Goal: Task Accomplishment & Management: Manage account settings

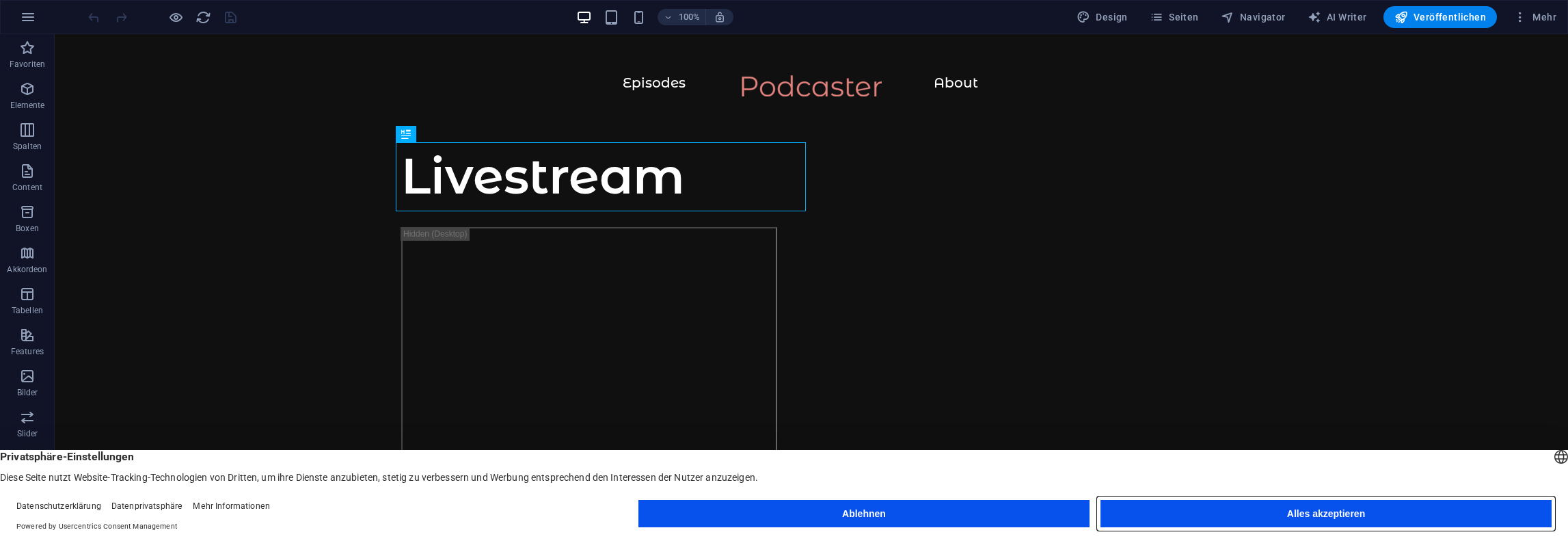
drag, startPoint x: 1229, startPoint y: 516, endPoint x: 1177, endPoint y: 481, distance: 62.7
click at [1229, 516] on button "Alles akzeptieren" at bounding box center [1326, 514] width 451 height 28
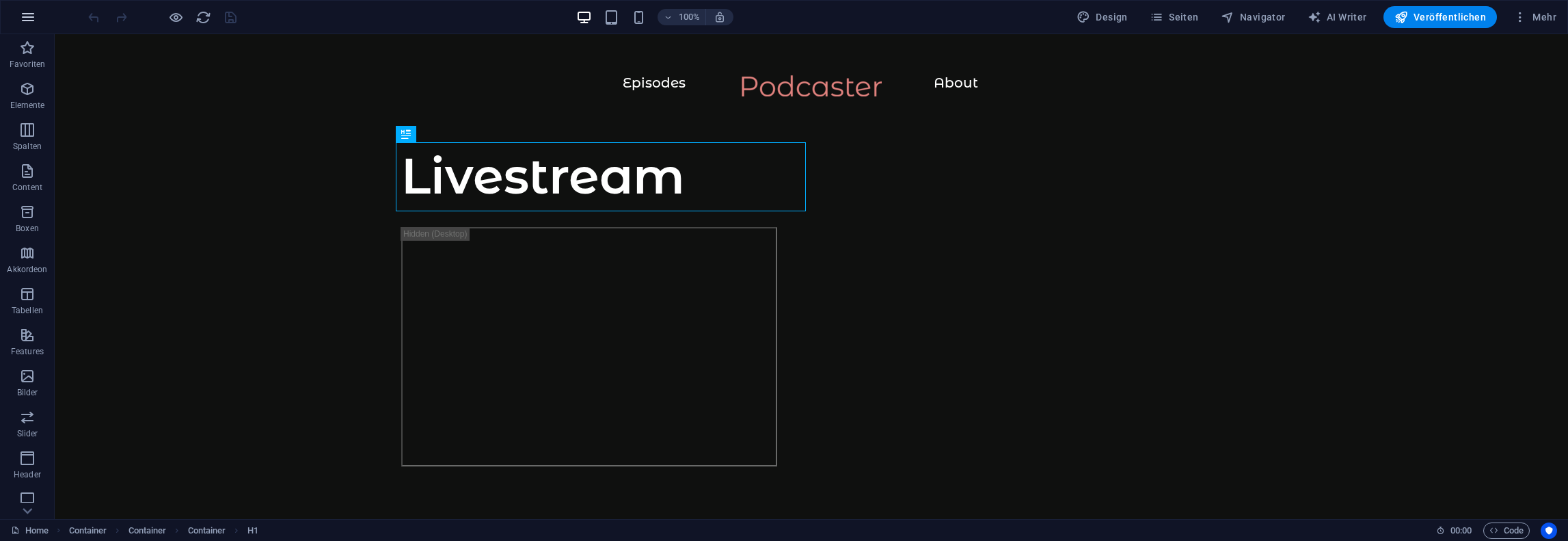
click at [26, 14] on icon "button" at bounding box center [28, 16] width 16 height 16
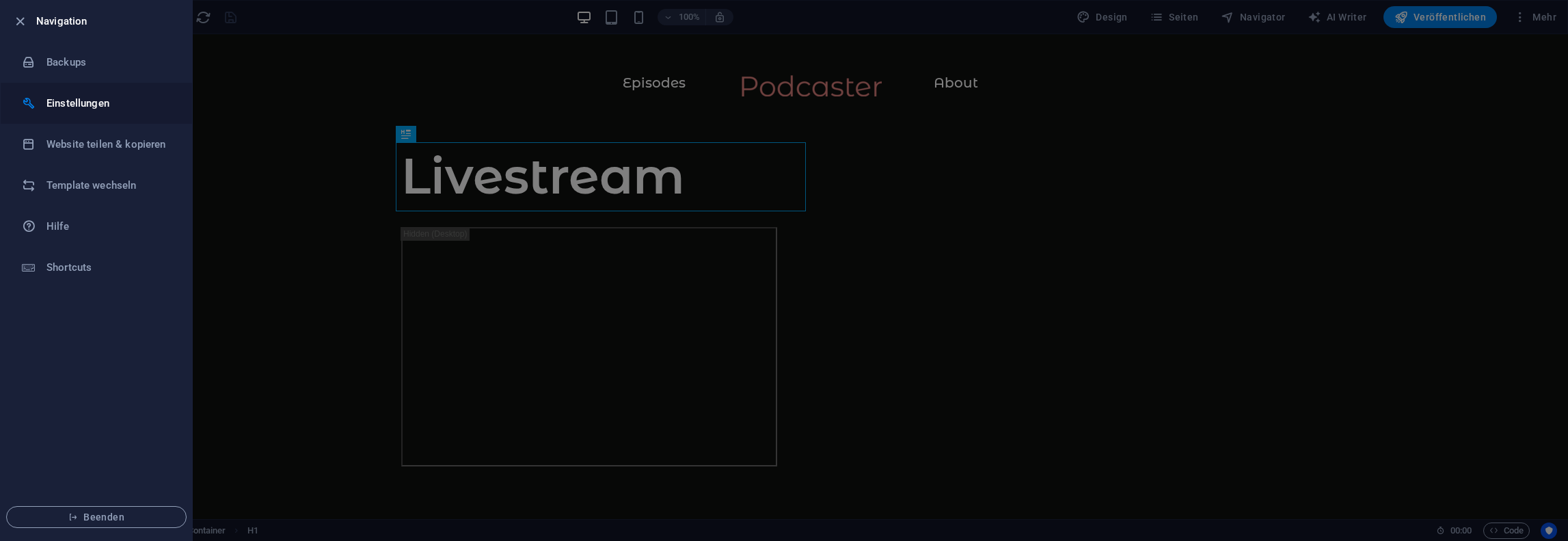
click at [137, 99] on h6 "Einstellungen" at bounding box center [110, 102] width 127 height 16
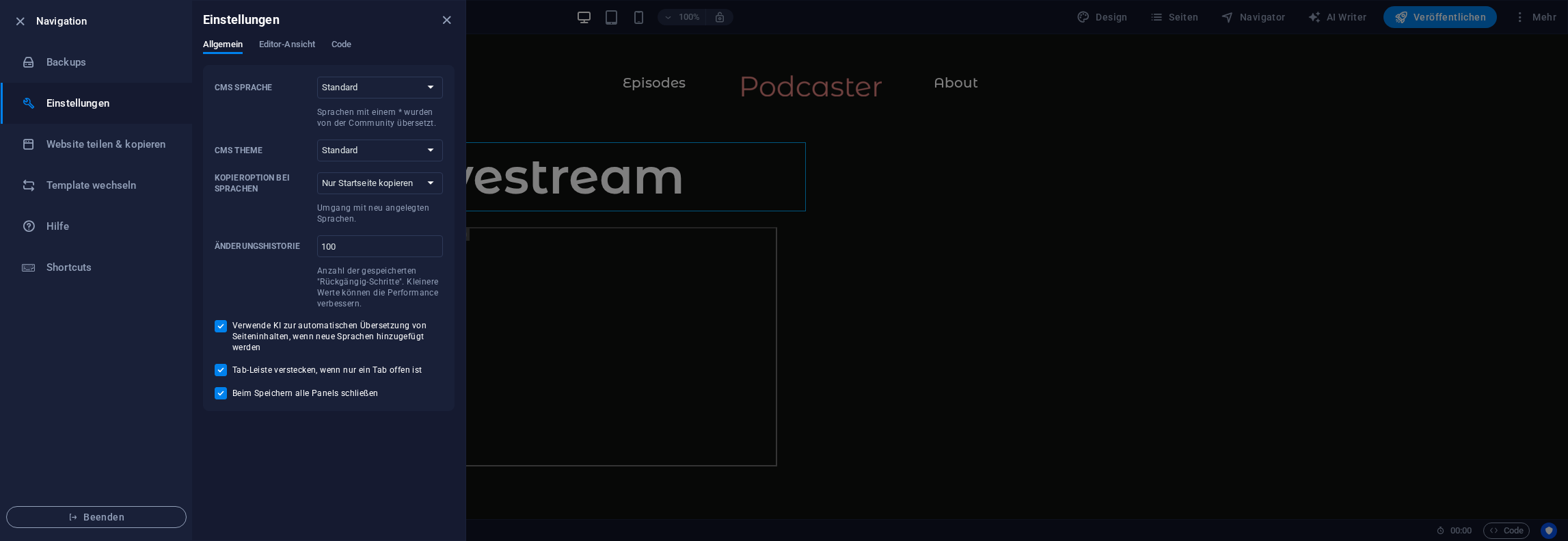
click at [1152, 146] on div at bounding box center [784, 270] width 1568 height 541
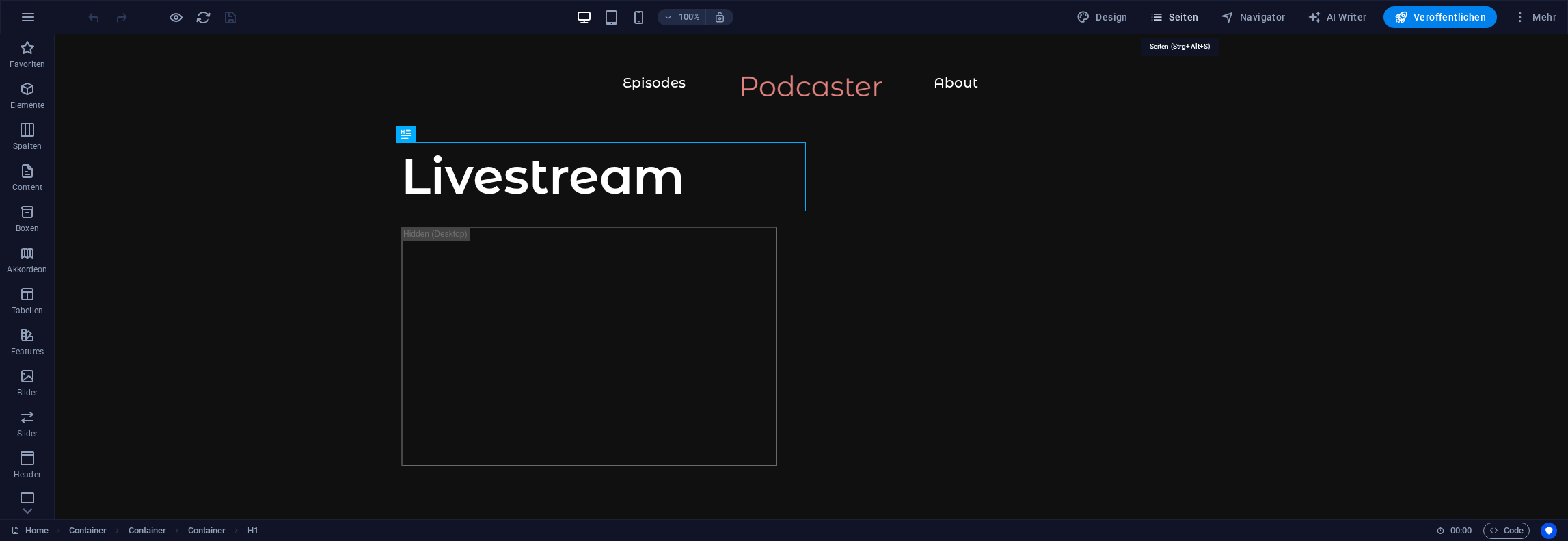
click at [1191, 18] on span "Seiten" at bounding box center [1174, 17] width 49 height 14
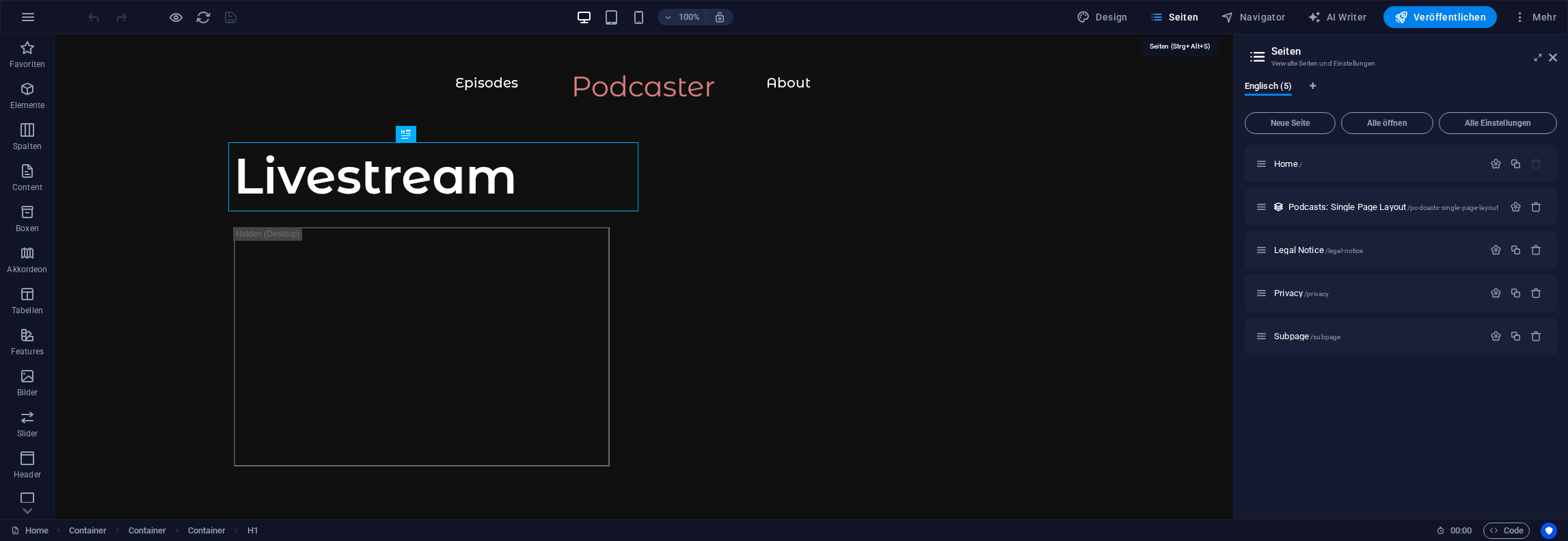
click at [1190, 17] on span "Seiten" at bounding box center [1174, 17] width 49 height 14
drag, startPoint x: 1122, startPoint y: 5, endPoint x: 1113, endPoint y: 15, distance: 13.5
click at [1122, 10] on button "Design" at bounding box center [1102, 16] width 62 height 22
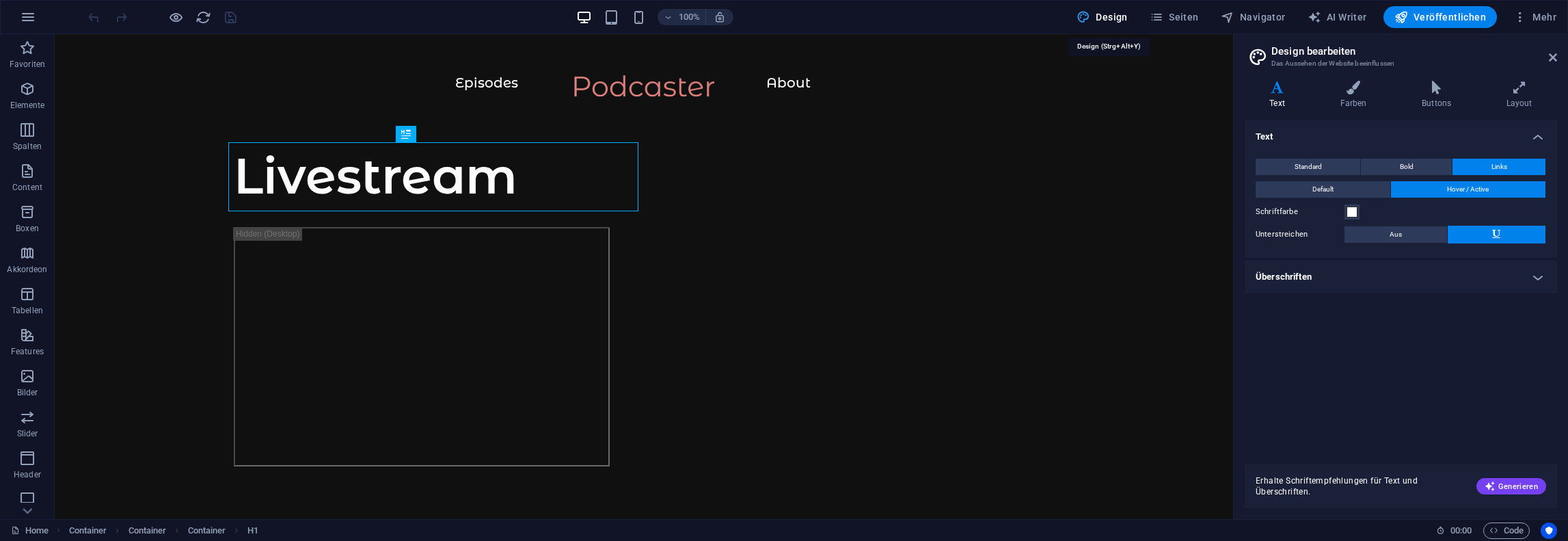
click at [1113, 15] on span "Design" at bounding box center [1102, 17] width 51 height 14
click at [1534, 8] on button "Mehr" at bounding box center [1535, 16] width 54 height 22
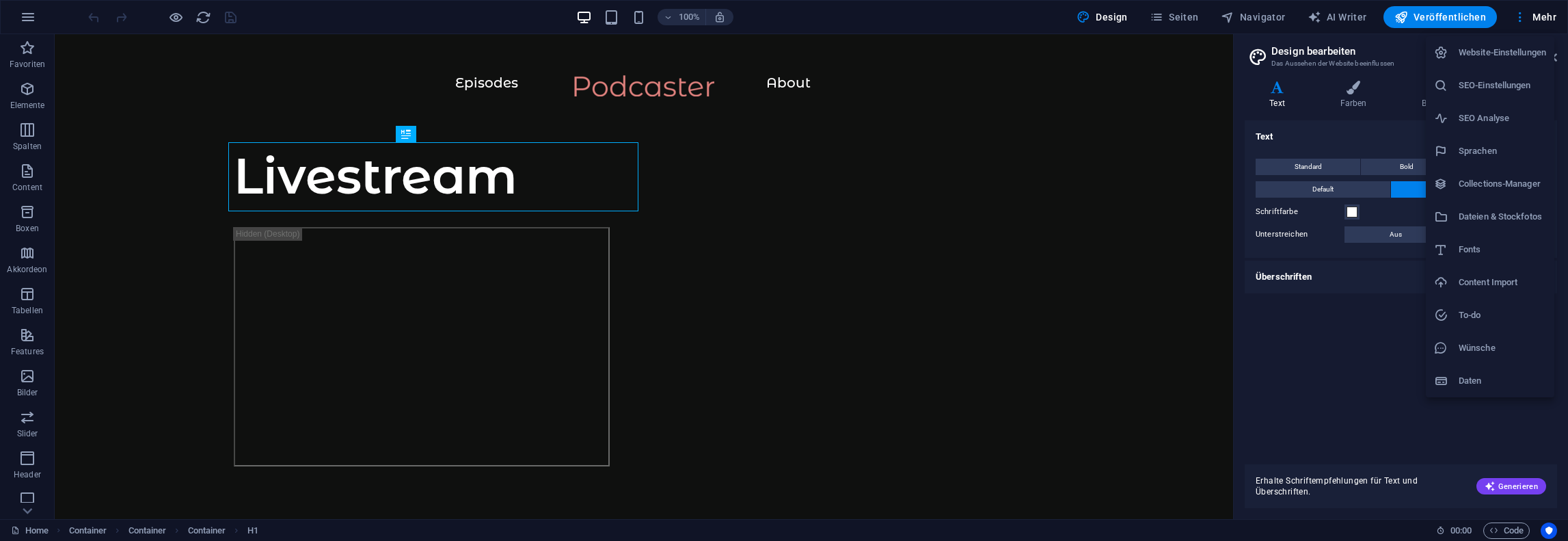
click at [1540, 17] on div at bounding box center [784, 270] width 1568 height 541
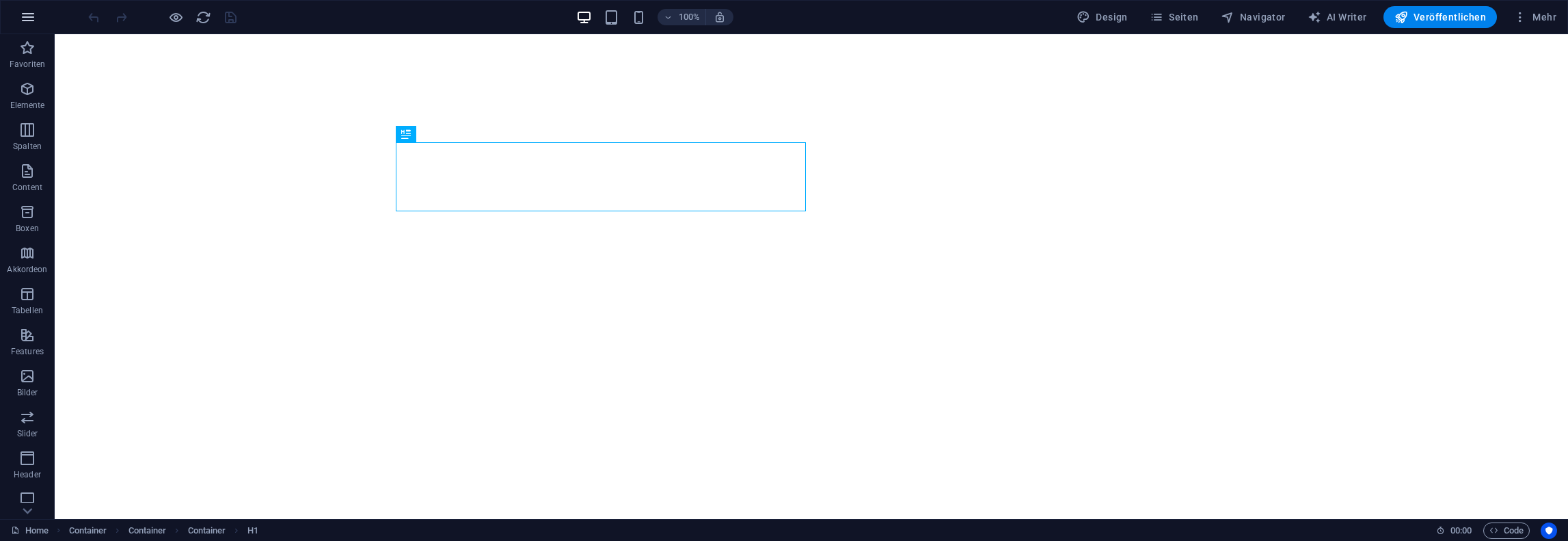
click at [24, 13] on icon "button" at bounding box center [28, 16] width 16 height 16
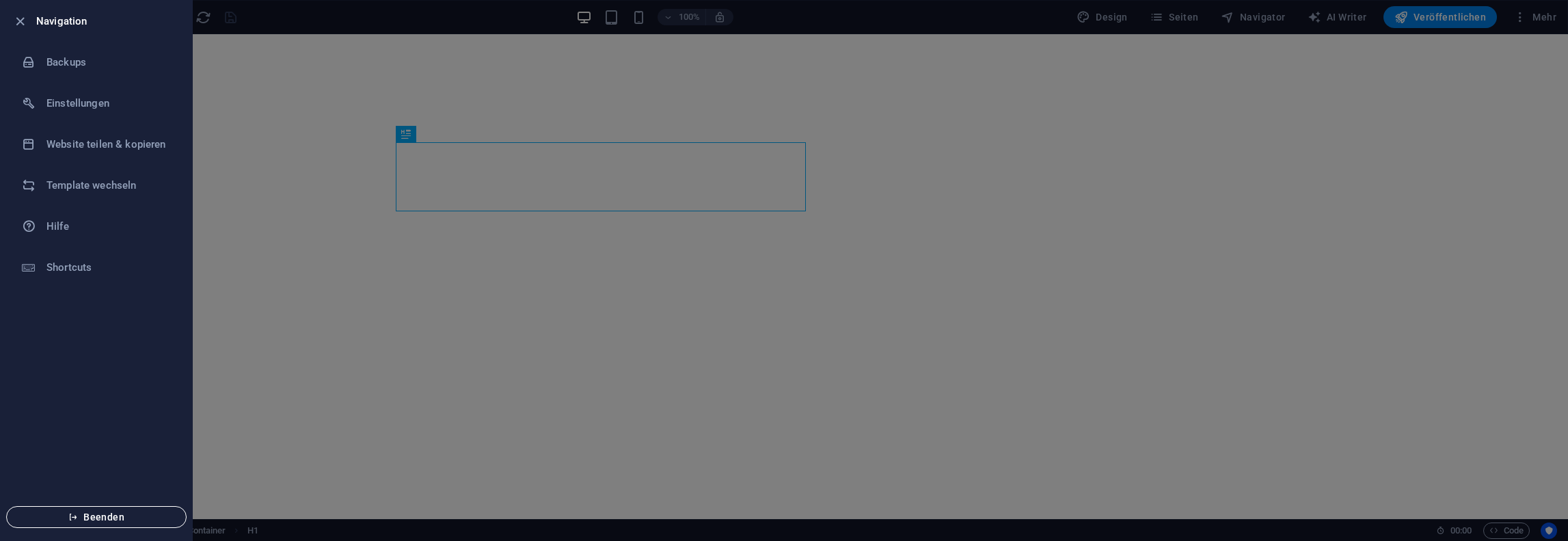
click at [151, 517] on span "Beenden" at bounding box center [95, 517] width 157 height 11
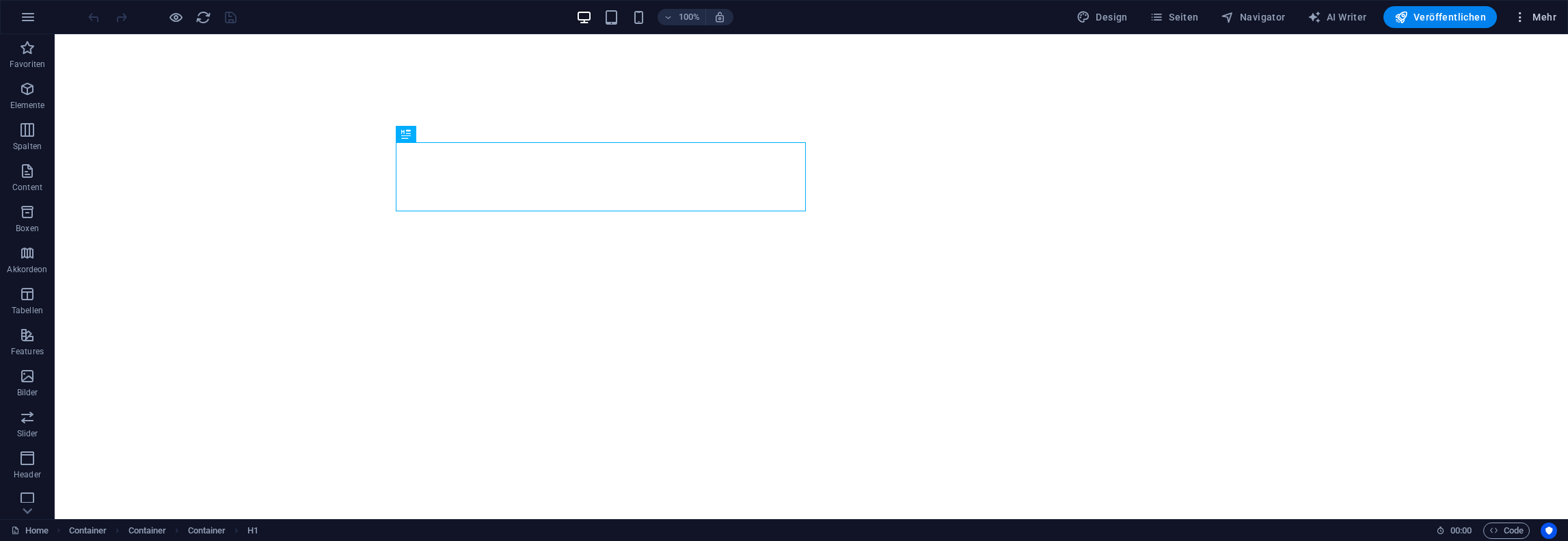
click at [1526, 17] on icon "button" at bounding box center [1520, 17] width 14 height 14
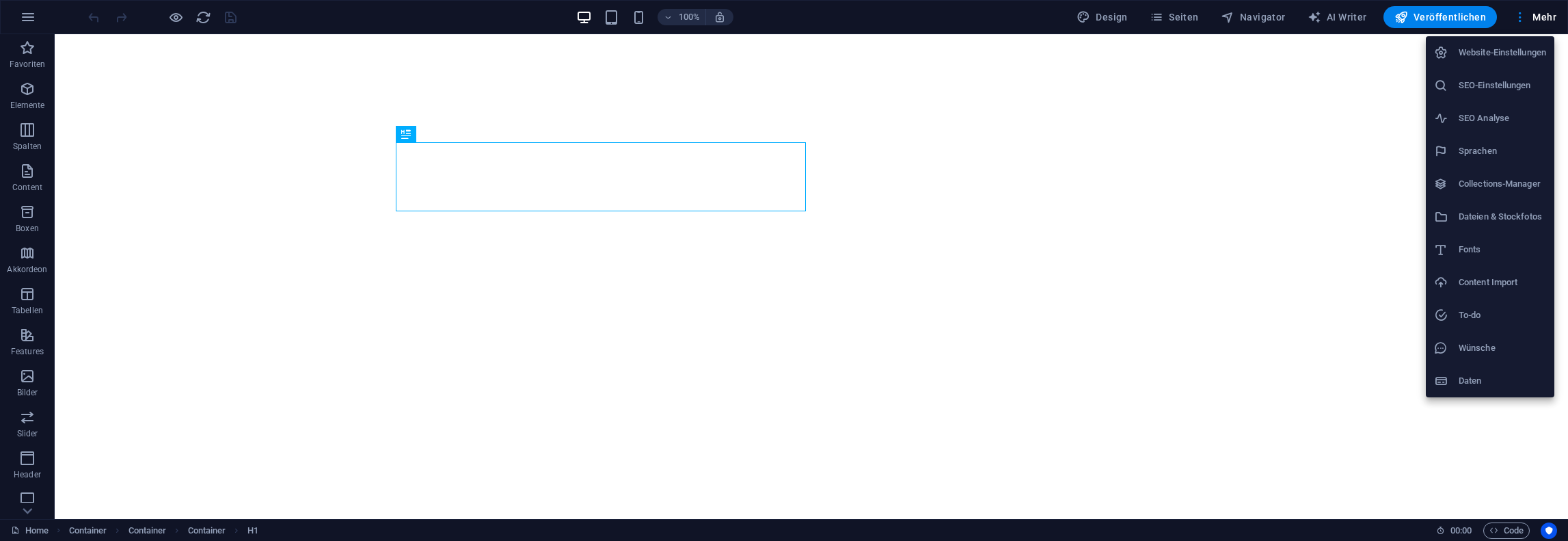
click at [1466, 392] on li "Daten" at bounding box center [1490, 381] width 128 height 33
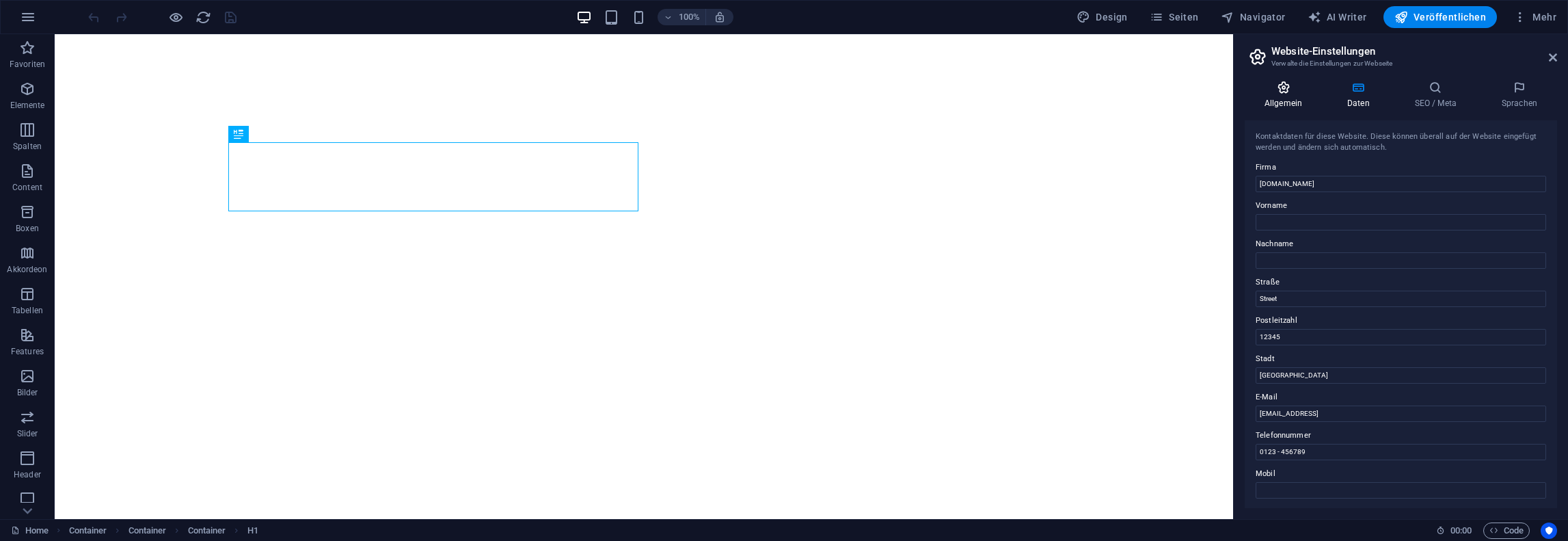
click at [1276, 93] on icon at bounding box center [1283, 88] width 77 height 14
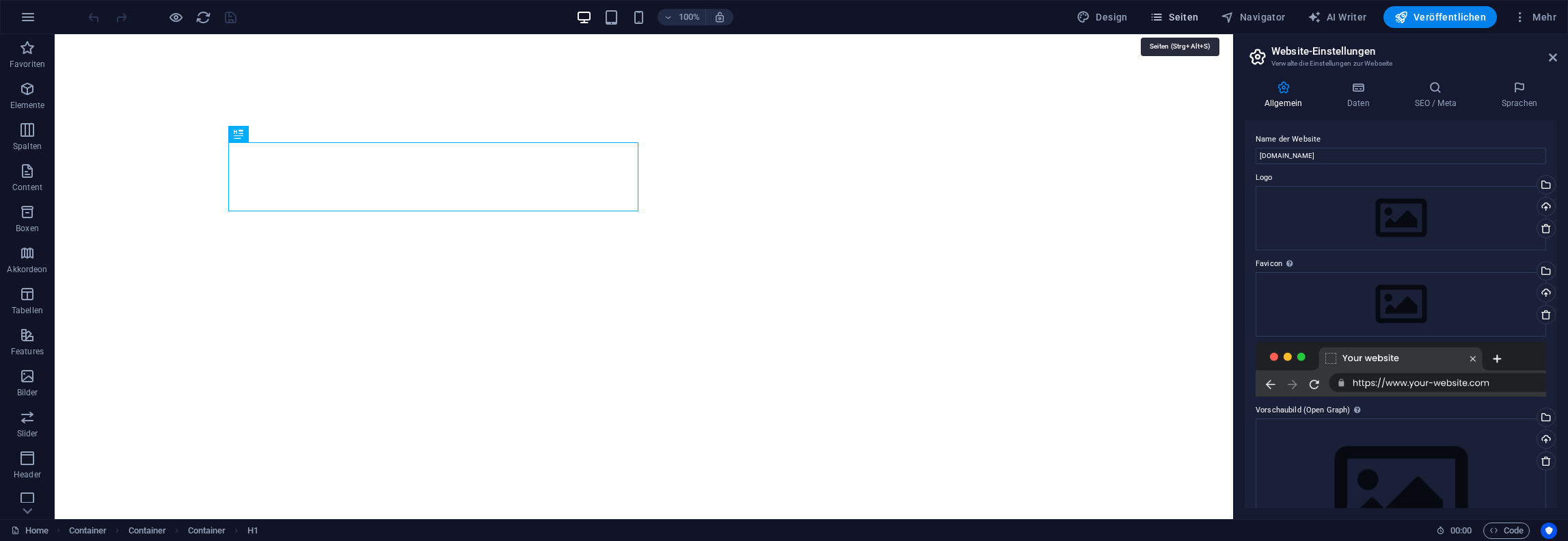
click at [1185, 16] on span "Seiten" at bounding box center [1174, 17] width 49 height 14
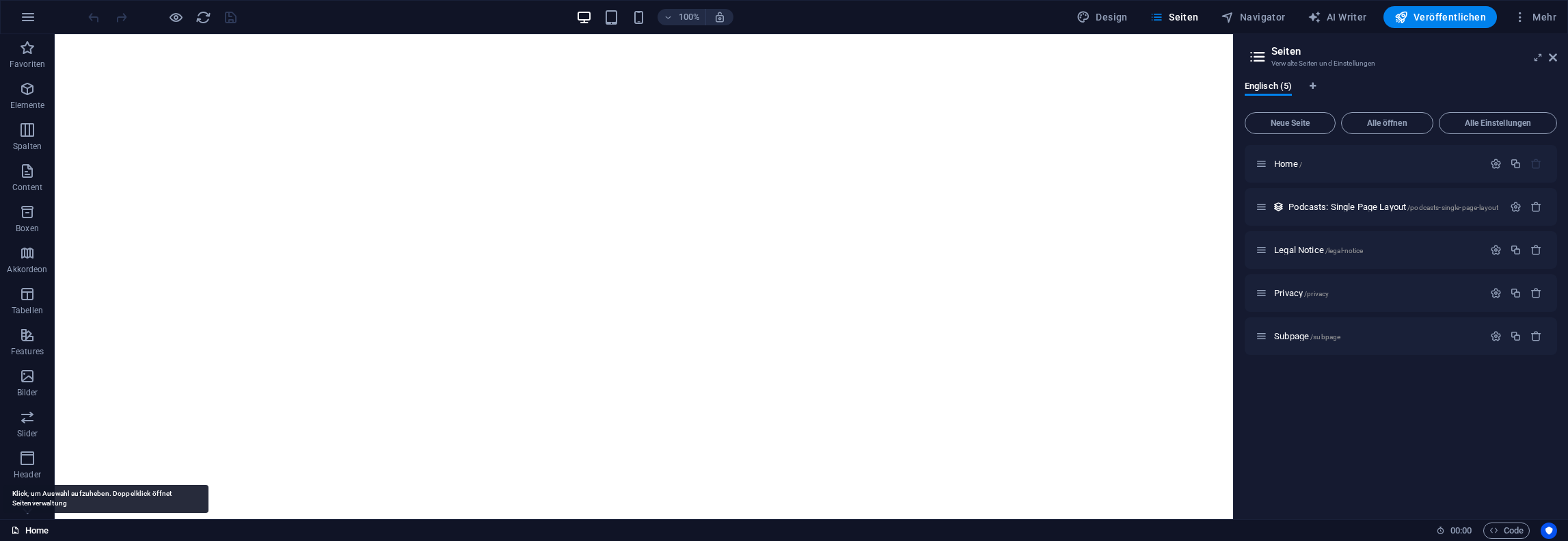
click at [21, 529] on link "Home" at bounding box center [30, 531] width 37 height 16
click at [22, 533] on link "Home" at bounding box center [30, 531] width 37 height 16
click at [24, 501] on icon "button" at bounding box center [27, 499] width 16 height 16
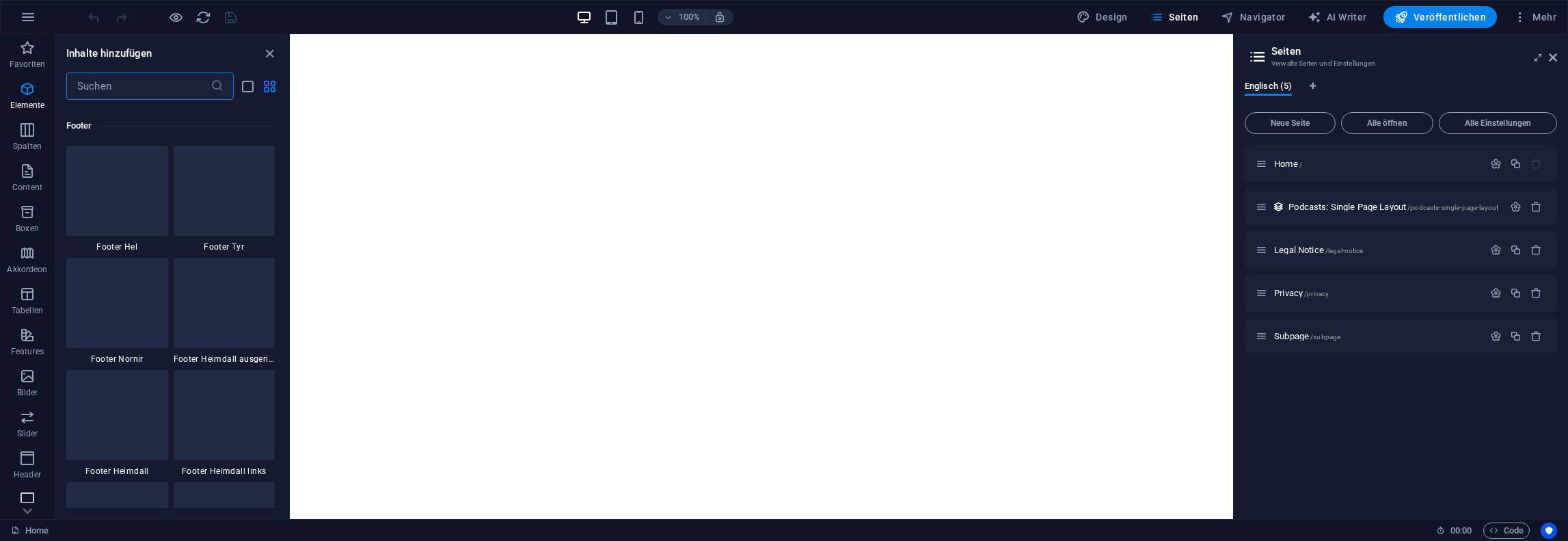
scroll to position [9055, 0]
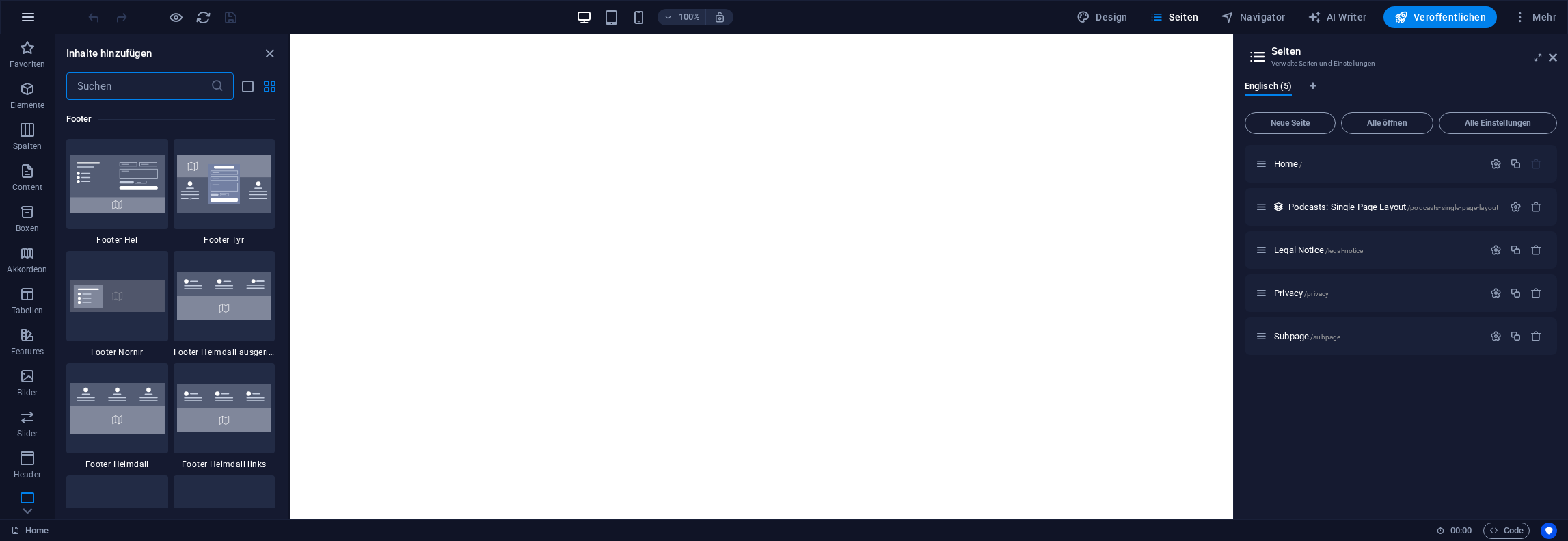
click at [34, 16] on icon "button" at bounding box center [28, 16] width 16 height 16
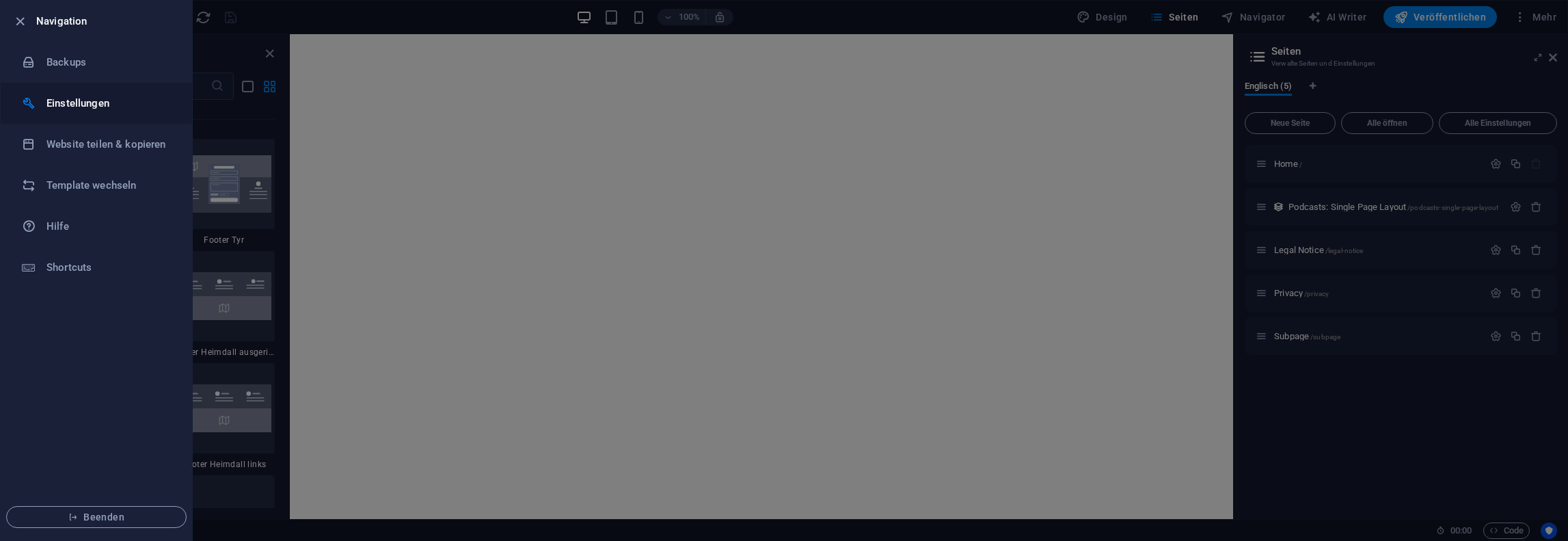
click at [82, 96] on h6 "Einstellungen" at bounding box center [110, 102] width 127 height 16
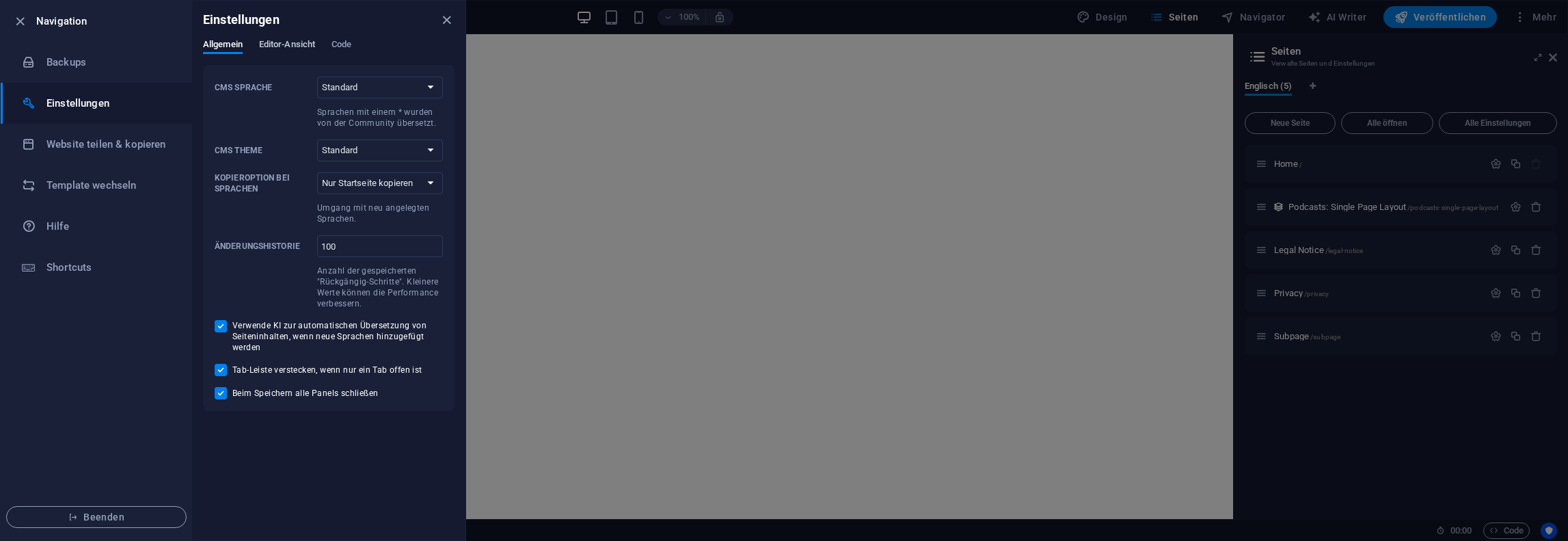
click at [302, 48] on span "Editor-Ansicht" at bounding box center [287, 46] width 56 height 19
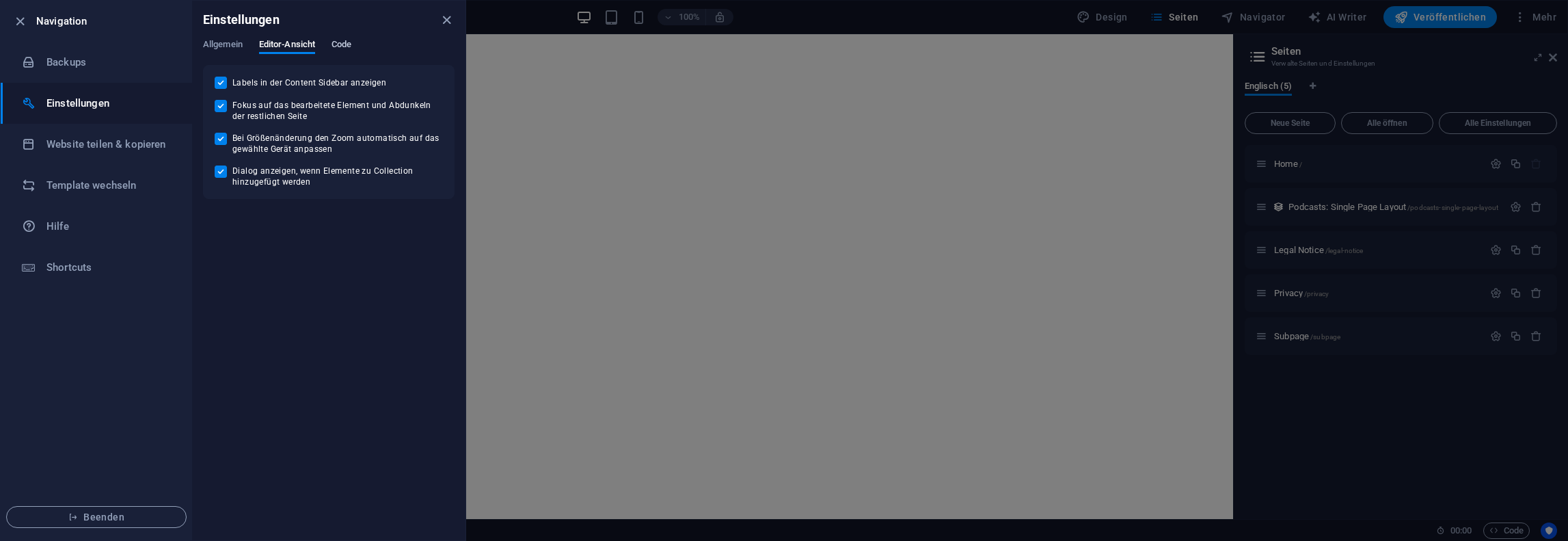
click at [343, 44] on span "Code" at bounding box center [341, 46] width 20 height 19
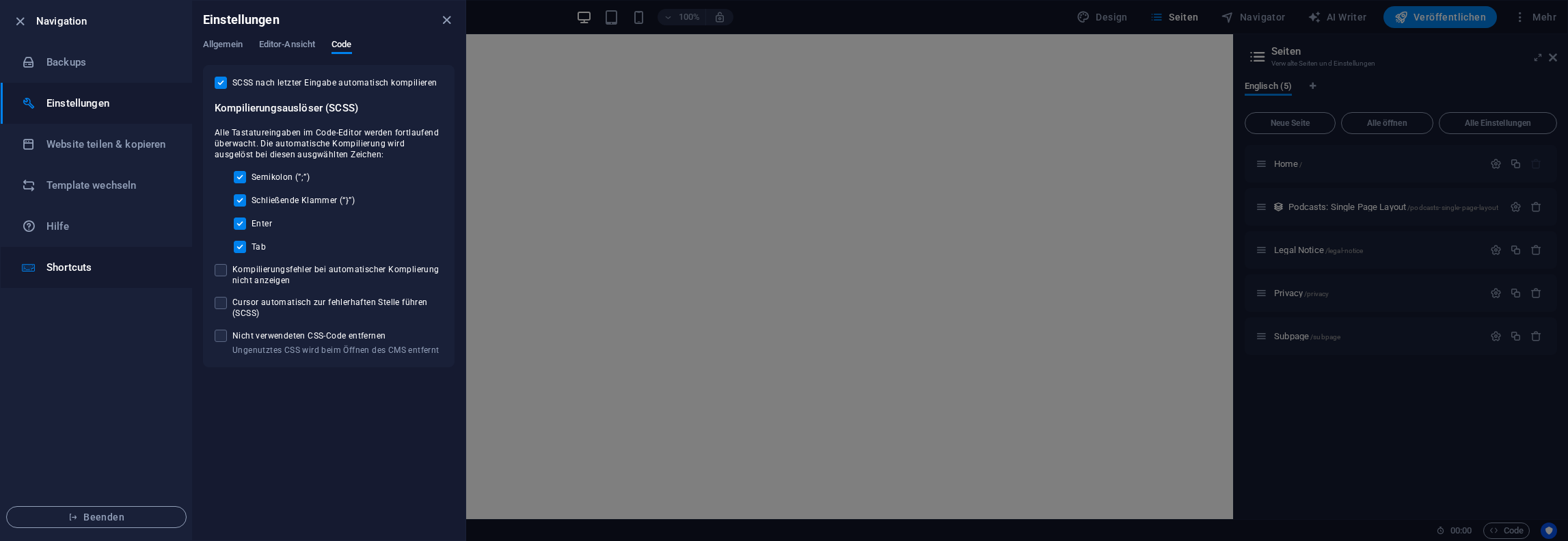
click at [84, 263] on h6 "Shortcuts" at bounding box center [110, 267] width 127 height 16
